Goal: Find specific page/section: Find specific page/section

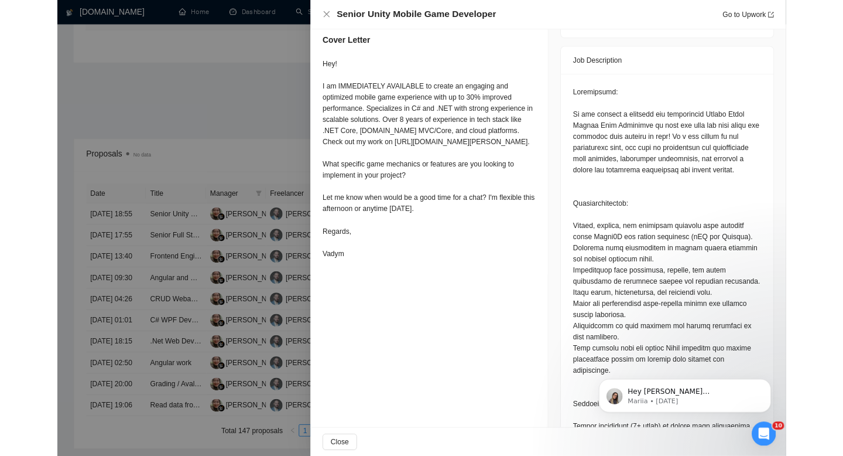
scroll to position [394, 0]
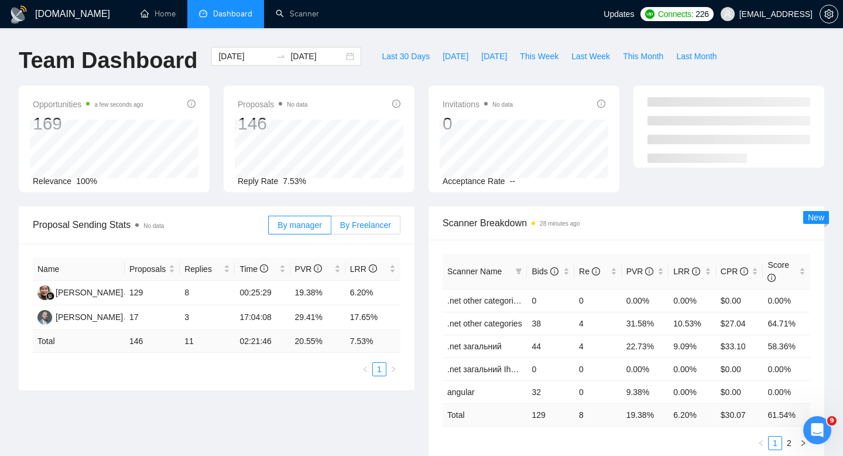
click at [386, 228] on span "By Freelancer" at bounding box center [365, 224] width 51 height 9
click at [331, 228] on input "By Freelancer" at bounding box center [331, 228] width 0 height 0
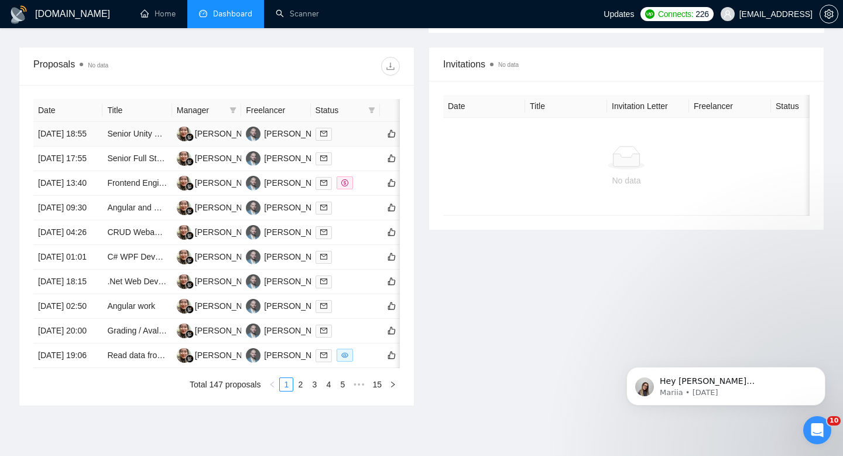
scroll to position [597, 0]
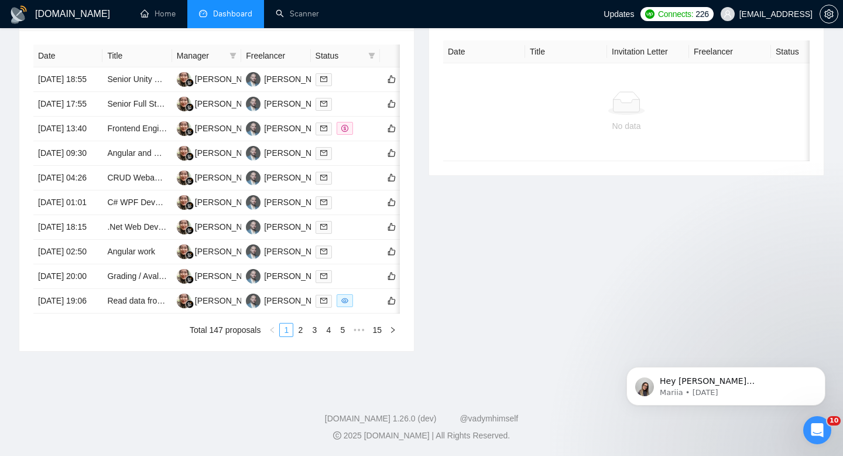
click at [280, 326] on link "1" at bounding box center [286, 329] width 13 height 13
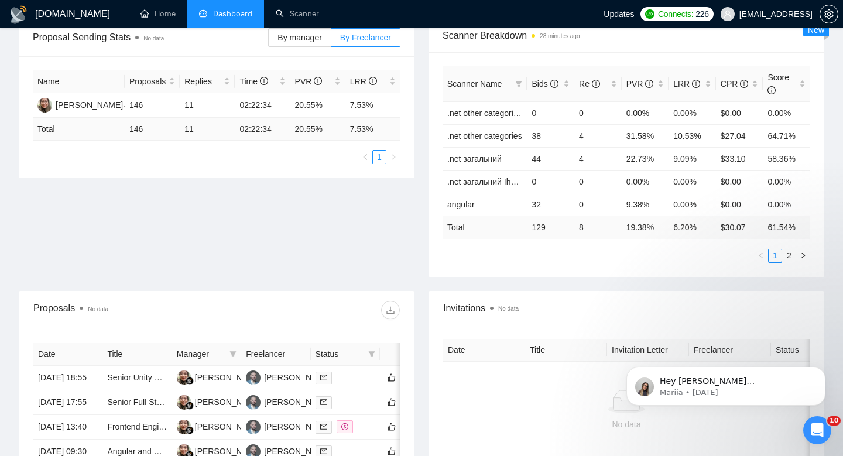
scroll to position [0, 0]
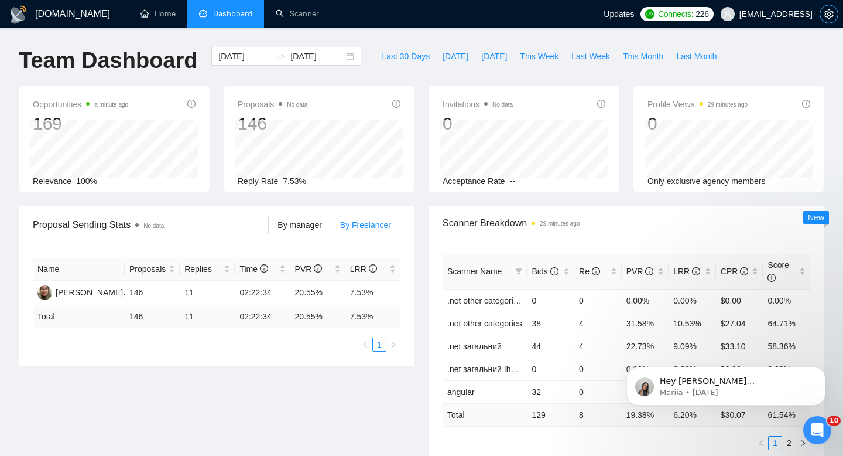
click at [829, 12] on icon "setting" at bounding box center [828, 13] width 9 height 9
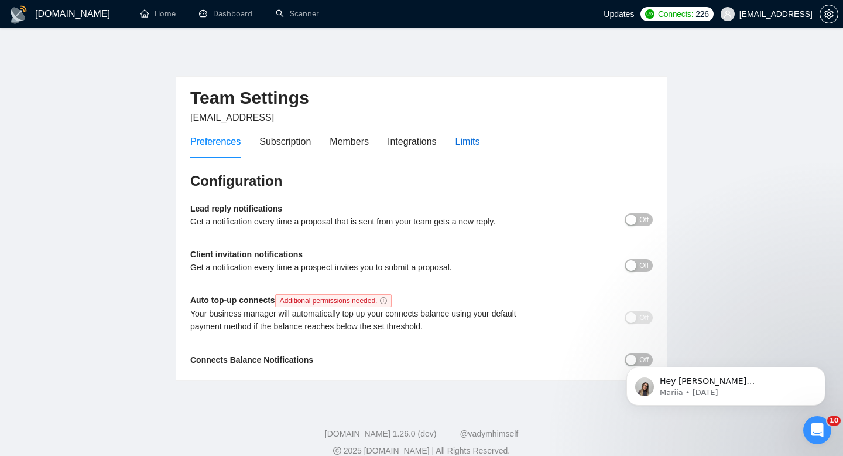
click at [480, 146] on div "Limits" at bounding box center [468, 141] width 25 height 15
